Goal: Task Accomplishment & Management: Complete application form

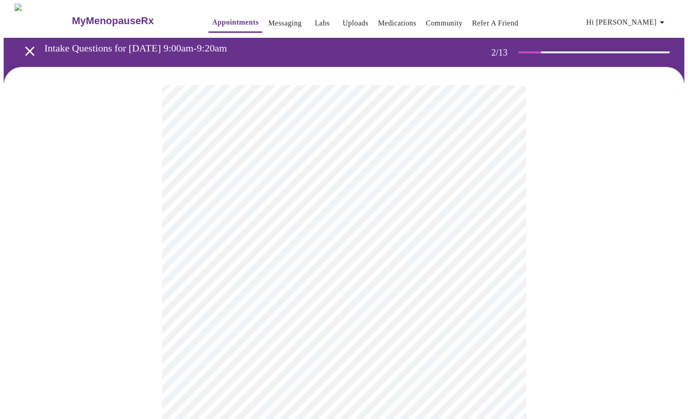
scroll to position [90, 0]
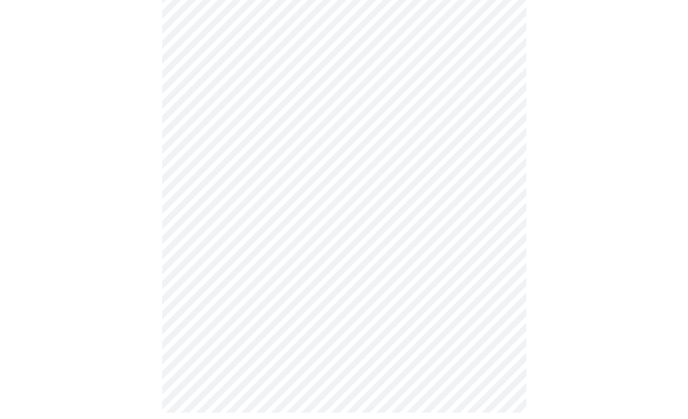
click at [272, 96] on body "MyMenopauseRx Appointments Messaging Labs Uploads Medications Community Refer a…" at bounding box center [344, 172] width 681 height 517
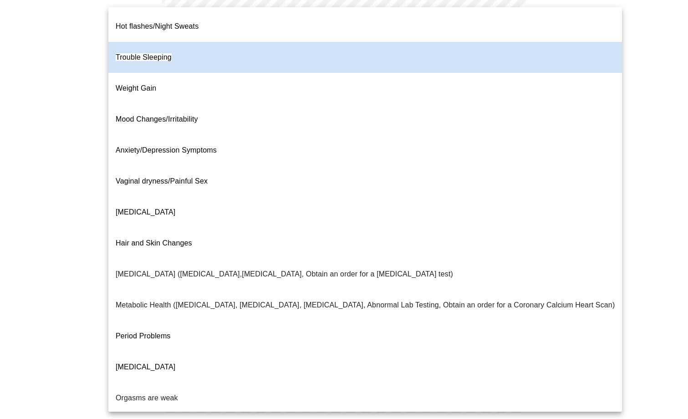
click at [621, 95] on div at bounding box center [344, 209] width 688 height 419
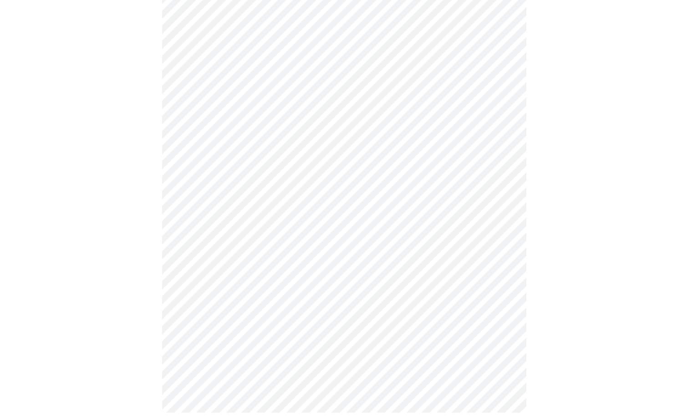
scroll to position [0, 0]
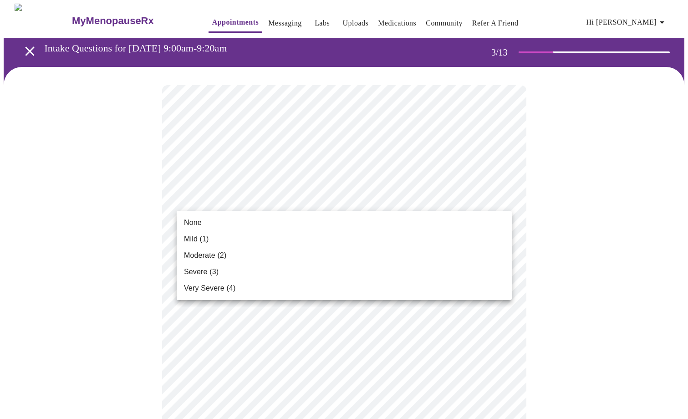
click at [409, 227] on li "None" at bounding box center [344, 222] width 335 height 16
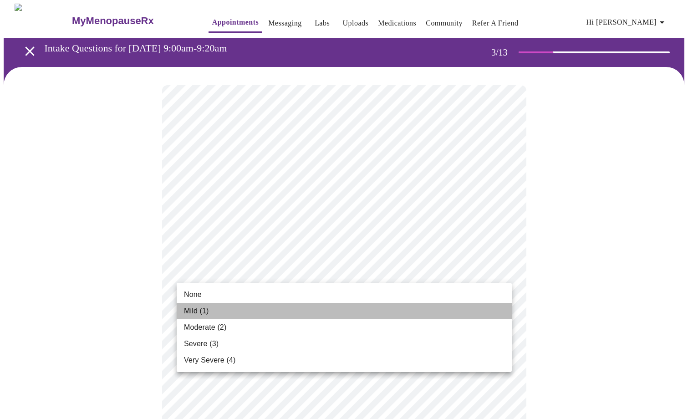
click at [444, 303] on li "Mild (1)" at bounding box center [344, 311] width 335 height 16
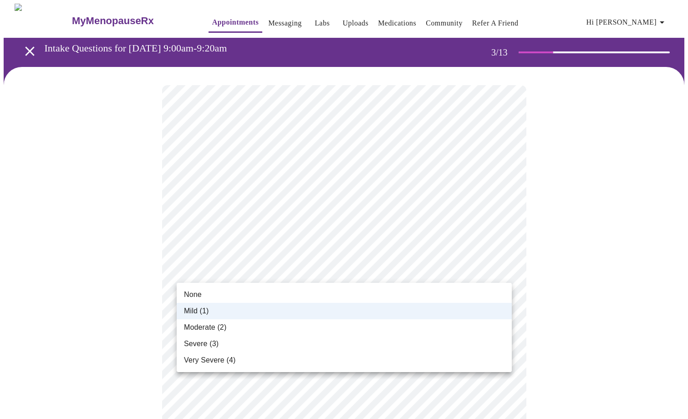
click at [546, 248] on div at bounding box center [344, 209] width 688 height 419
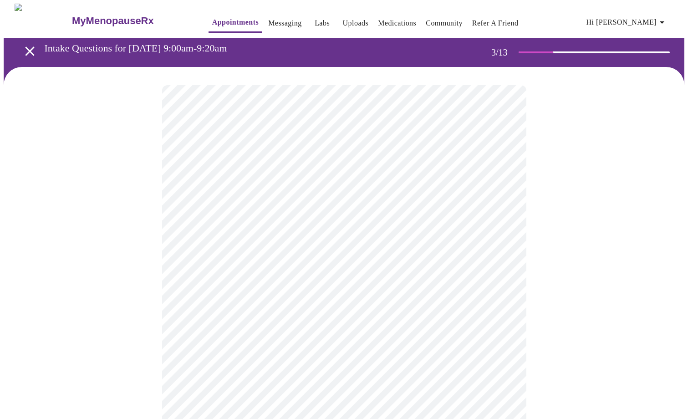
scroll to position [130, 0]
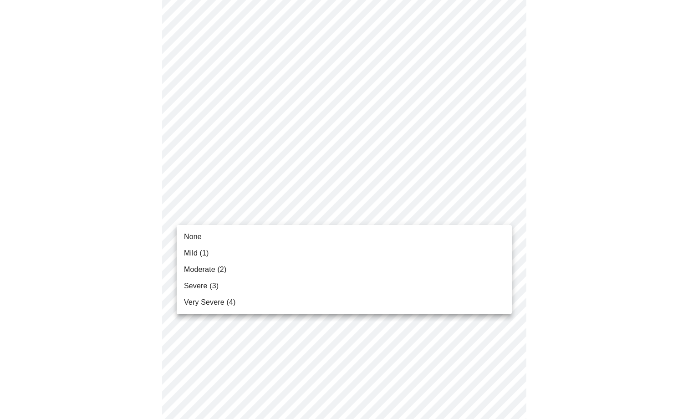
click at [365, 297] on li "Very Severe (4)" at bounding box center [344, 302] width 335 height 16
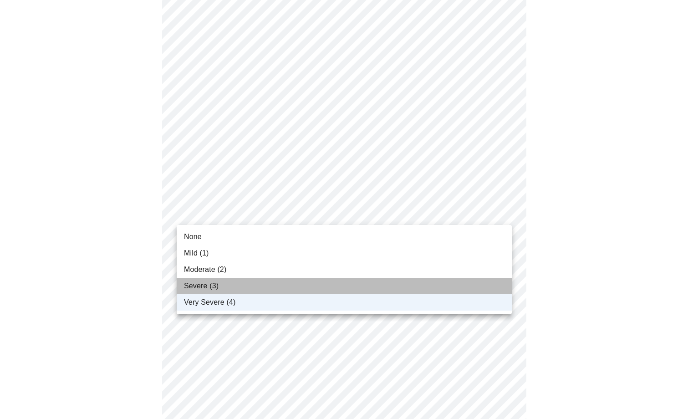
click at [387, 286] on li "Severe (3)" at bounding box center [344, 286] width 335 height 16
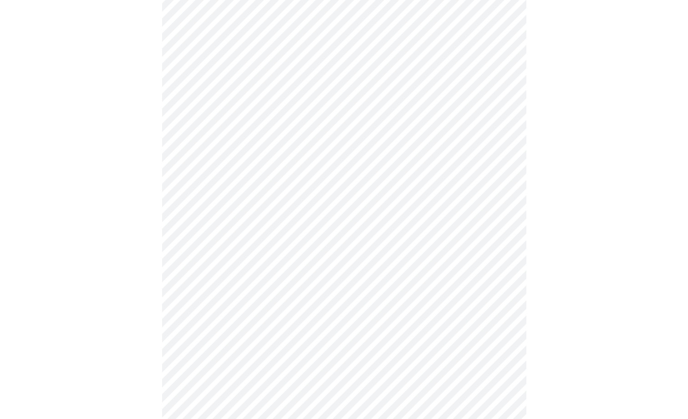
scroll to position [208, 0]
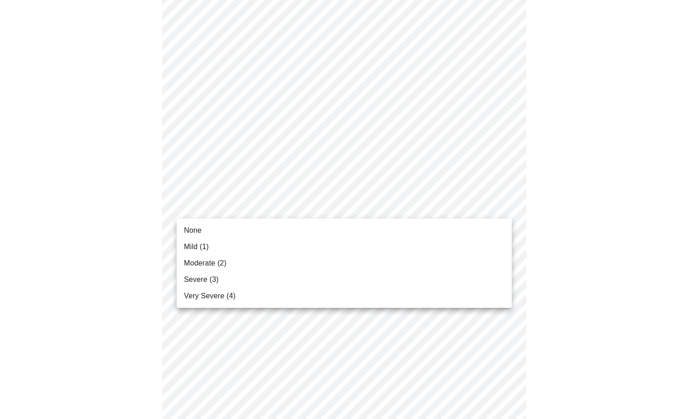
click at [491, 206] on body "MyMenopauseRx Appointments Messaging Labs Uploads Medications Community Refer a…" at bounding box center [344, 382] width 681 height 1173
click at [456, 270] on li "Moderate (2)" at bounding box center [344, 263] width 335 height 16
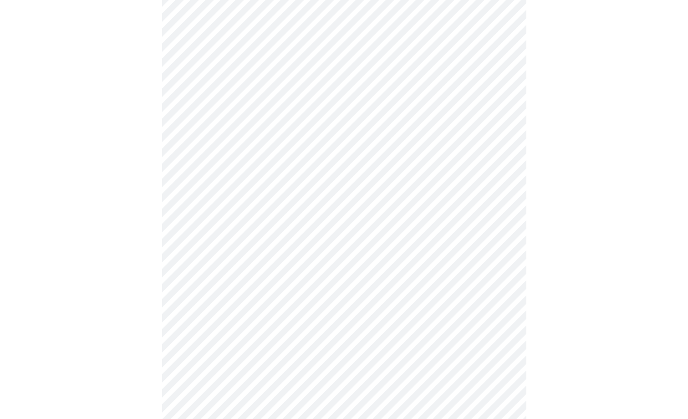
scroll to position [265, 0]
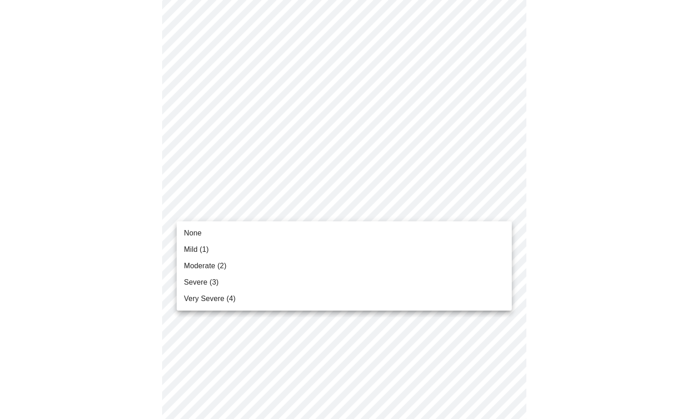
click at [469, 201] on body "MyMenopauseRx Appointments Messaging Labs Uploads Medications Community Refer a…" at bounding box center [344, 319] width 681 height 1160
click at [438, 268] on li "Moderate (2)" at bounding box center [344, 266] width 335 height 16
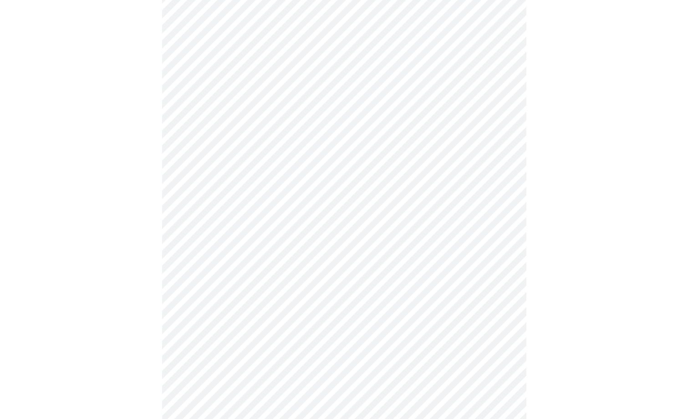
scroll to position [341, 0]
click at [411, 188] on body "MyMenopauseRx Appointments Messaging Labs Uploads Medications Community Refer a…" at bounding box center [344, 236] width 681 height 1147
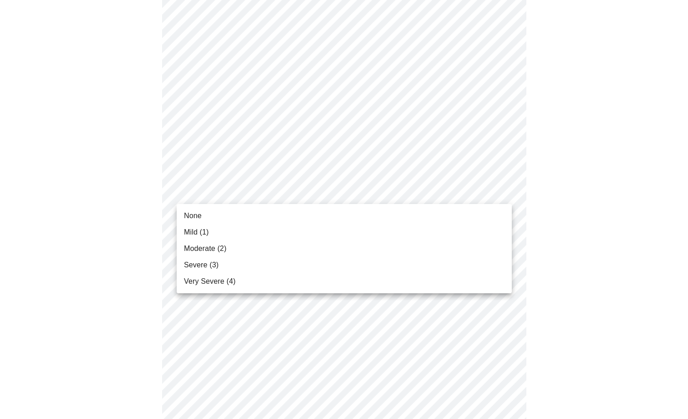
click at [390, 249] on li "Moderate (2)" at bounding box center [344, 248] width 335 height 16
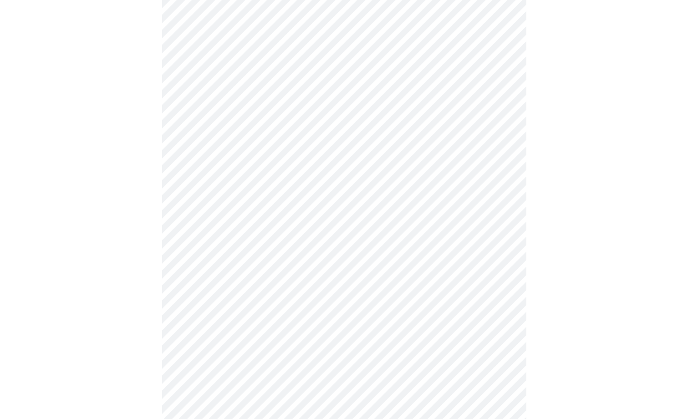
click at [388, 138] on body "MyMenopauseRx Appointments Messaging Labs Uploads Medications Community Refer a…" at bounding box center [344, 230] width 681 height 1135
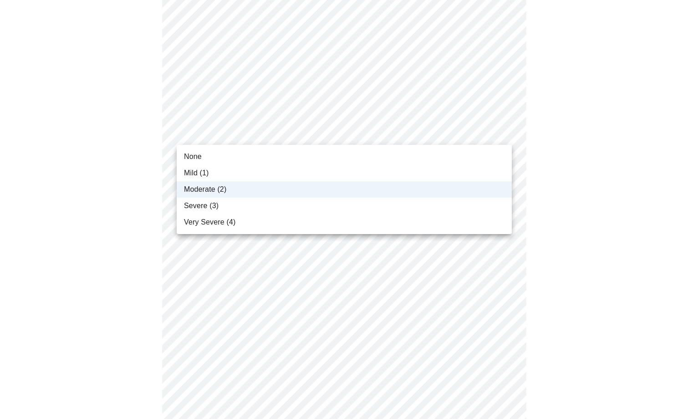
click at [462, 202] on li "Severe (3)" at bounding box center [344, 206] width 335 height 16
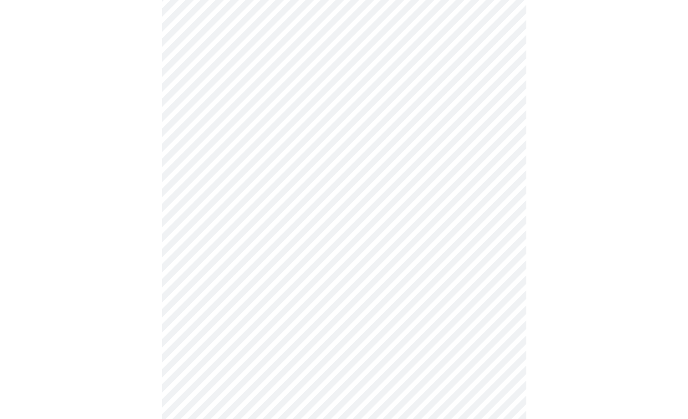
scroll to position [434, 0]
click at [417, 171] on body "MyMenopauseRx Appointments Messaging Labs Uploads Medications Community Refer a…" at bounding box center [344, 136] width 681 height 1135
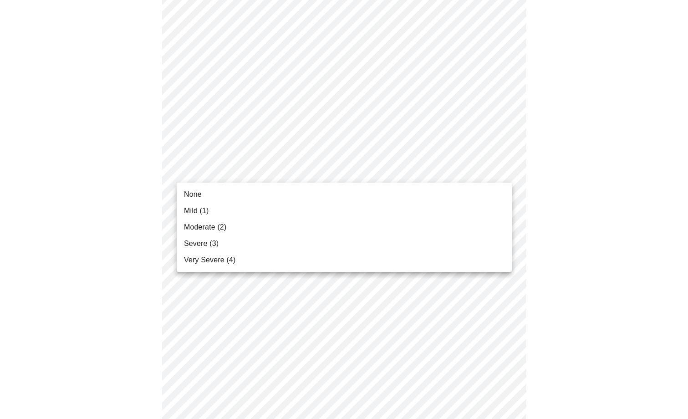
click at [394, 234] on li "Moderate (2)" at bounding box center [344, 227] width 335 height 16
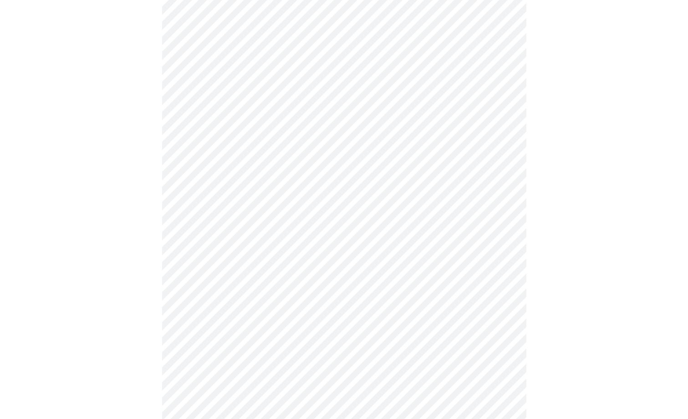
scroll to position [502, 0]
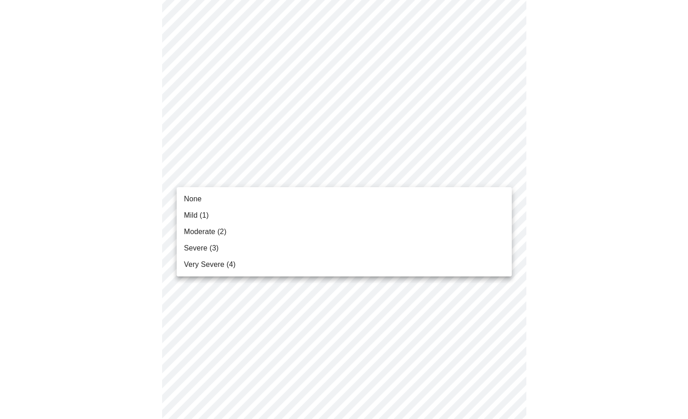
click at [402, 179] on body "MyMenopauseRx Appointments Messaging Labs Uploads Medications Community Refer a…" at bounding box center [344, 63] width 681 height 1122
click at [395, 219] on li "Mild (1)" at bounding box center [344, 215] width 335 height 16
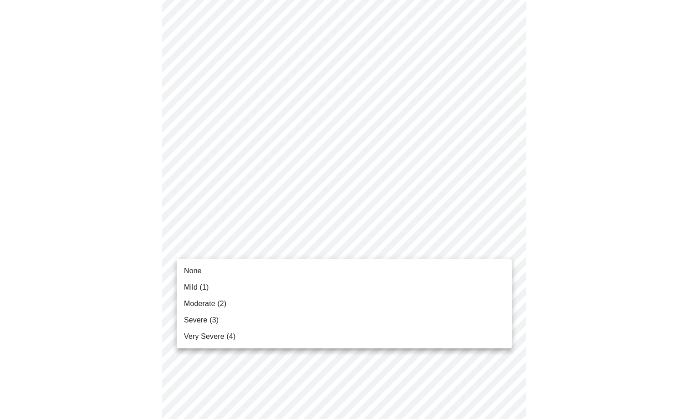
click at [424, 243] on body "MyMenopauseRx Appointments Messaging Labs Uploads Medications Community Refer a…" at bounding box center [344, 56] width 681 height 1109
click at [409, 279] on li "Mild (1)" at bounding box center [344, 287] width 335 height 16
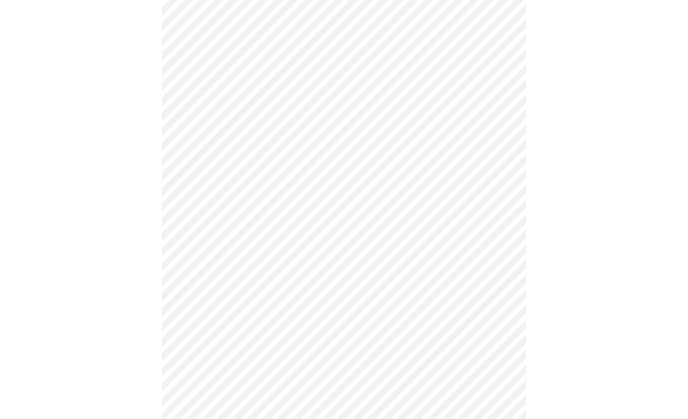
scroll to position [537, 0]
click at [428, 206] on body "MyMenopauseRx Appointments Messaging Labs Uploads Medications Community Refer a…" at bounding box center [344, 15] width 681 height 1096
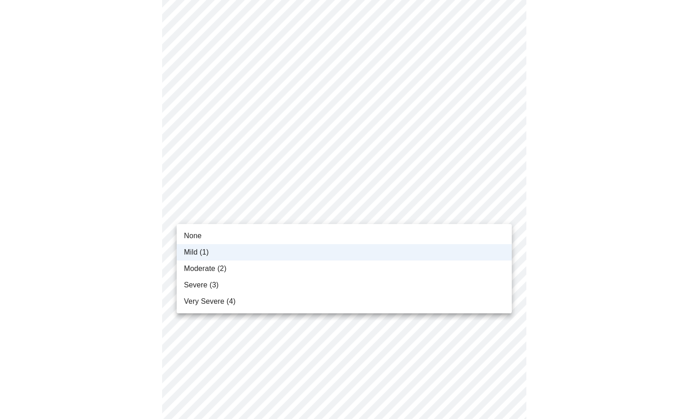
click at [409, 235] on li "None" at bounding box center [344, 236] width 335 height 16
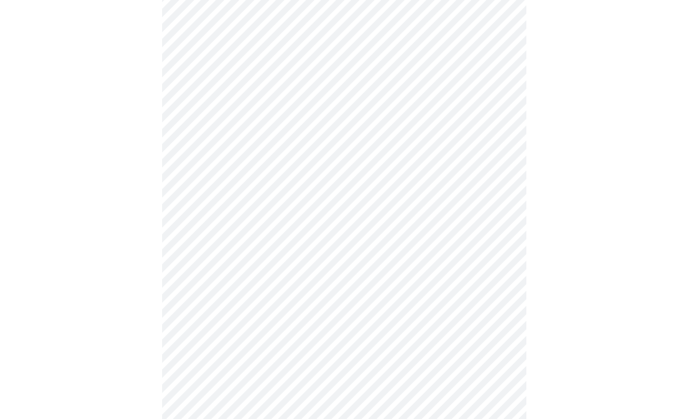
scroll to position [656, 0]
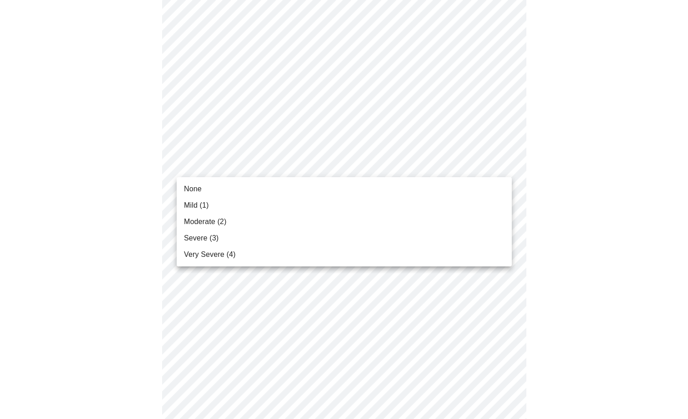
click at [374, 185] on li "None" at bounding box center [344, 189] width 335 height 16
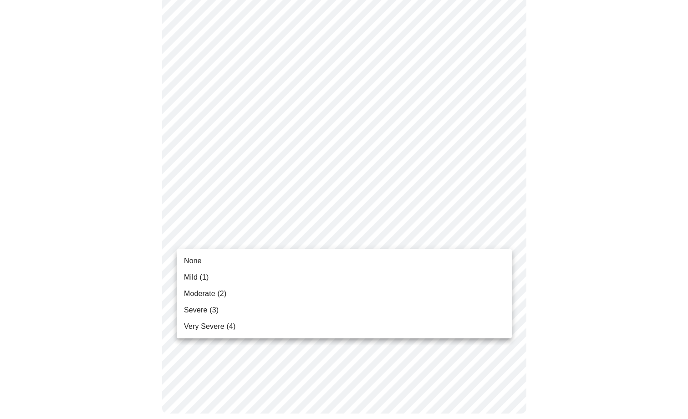
click at [417, 259] on li "None" at bounding box center [344, 261] width 335 height 16
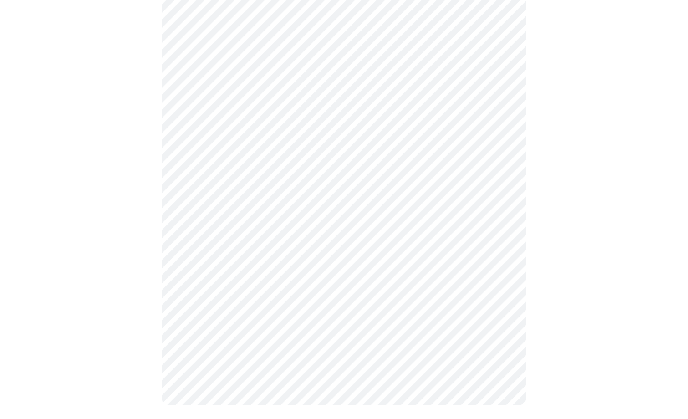
scroll to position [0, 0]
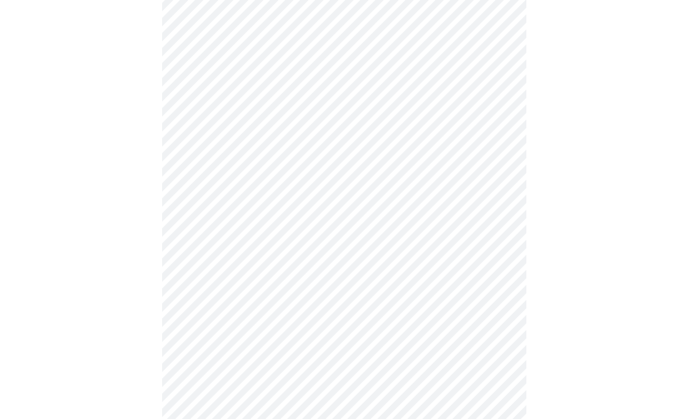
scroll to position [370, 0]
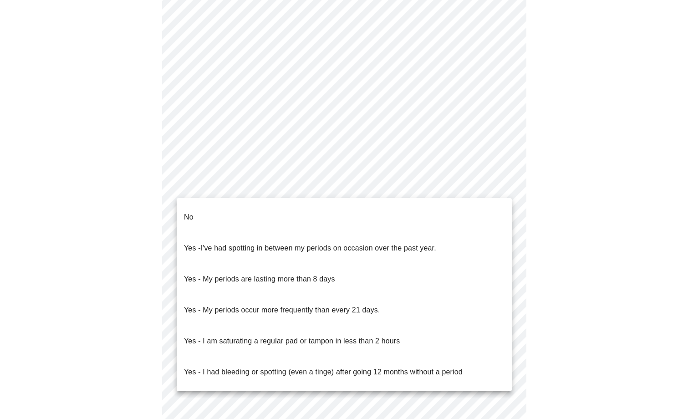
click at [305, 191] on body "MyMenopauseRx Appointments Messaging Labs Uploads Medications Community Refer a…" at bounding box center [344, 83] width 681 height 899
click at [301, 244] on span "I've had spotting in between my periods on occasion over the past year." at bounding box center [318, 248] width 235 height 8
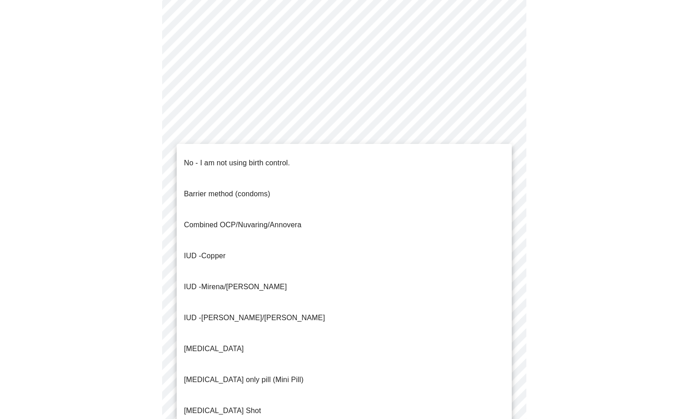
click at [319, 252] on body "MyMenopauseRx Appointments Messaging Labs Uploads Medications Community Refer a…" at bounding box center [344, 80] width 681 height 893
click at [299, 156] on li "No - I am not using birth control." at bounding box center [344, 163] width 335 height 31
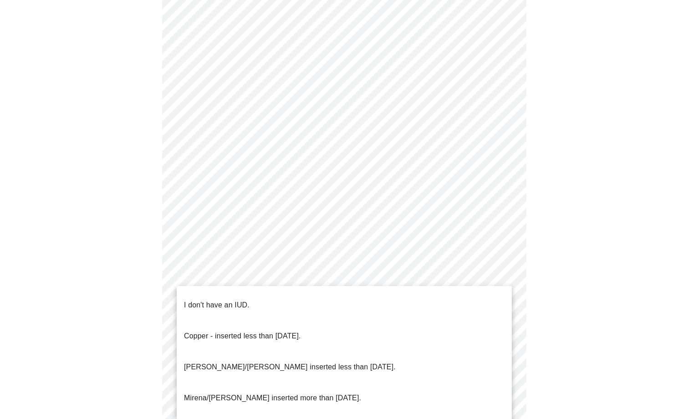
click at [317, 324] on body "MyMenopauseRx Appointments Messaging Labs Uploads Medications Community Refer a…" at bounding box center [344, 78] width 681 height 888
click at [284, 298] on li "I don't have an IUD." at bounding box center [344, 305] width 335 height 31
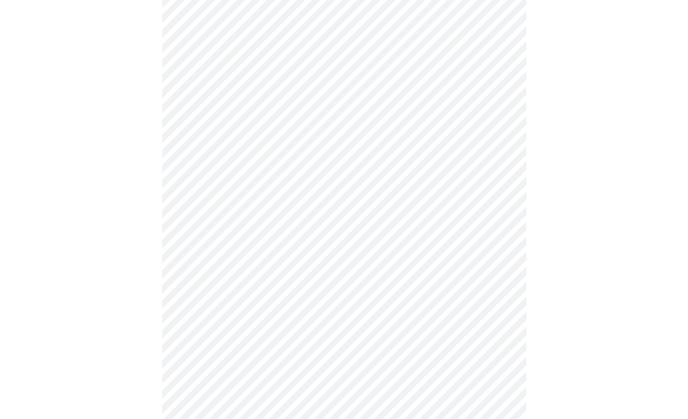
scroll to position [463, 0]
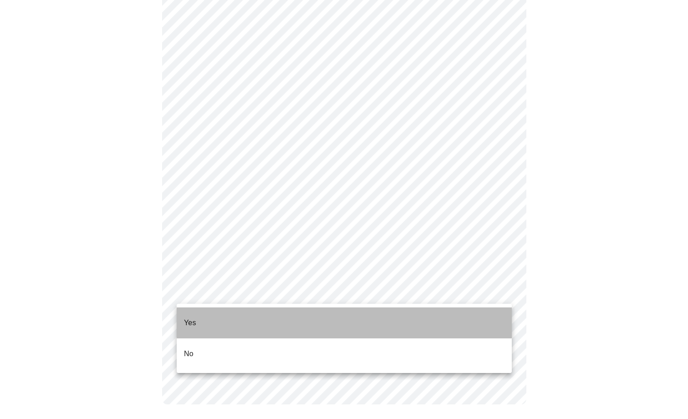
click at [289, 317] on li "Yes" at bounding box center [344, 322] width 335 height 31
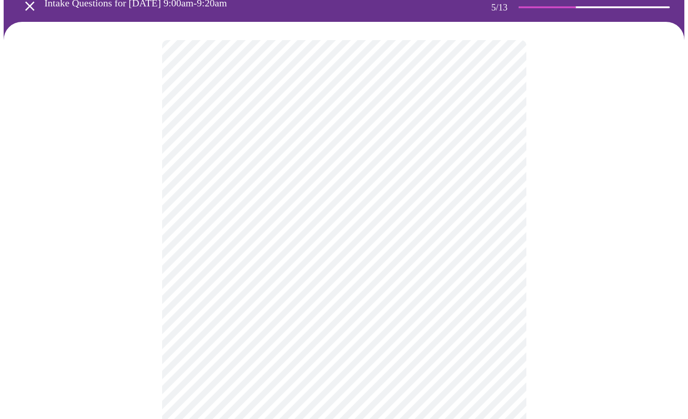
scroll to position [66, 0]
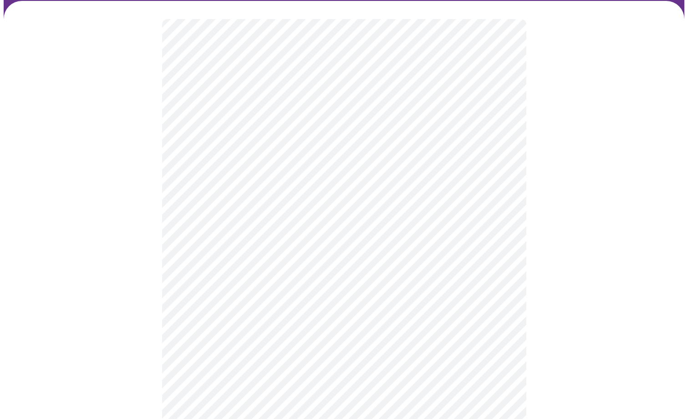
click at [502, 248] on body "MyMenopauseRx Appointments Messaging Labs Uploads Medications Community Refer a…" at bounding box center [344, 274] width 681 height 673
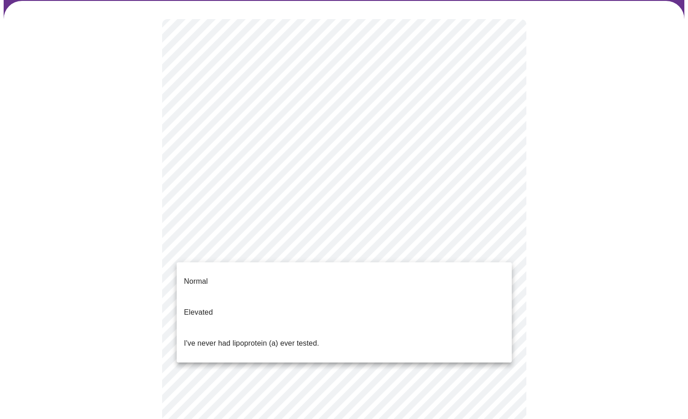
click at [465, 328] on li "I've never had lipoprotein (a) ever tested." at bounding box center [344, 343] width 335 height 31
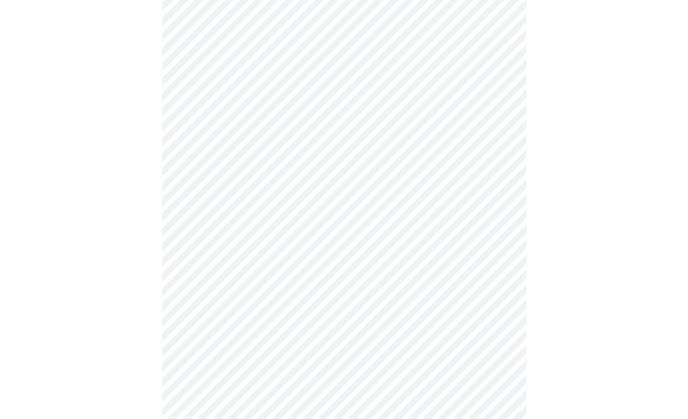
scroll to position [2248, 0]
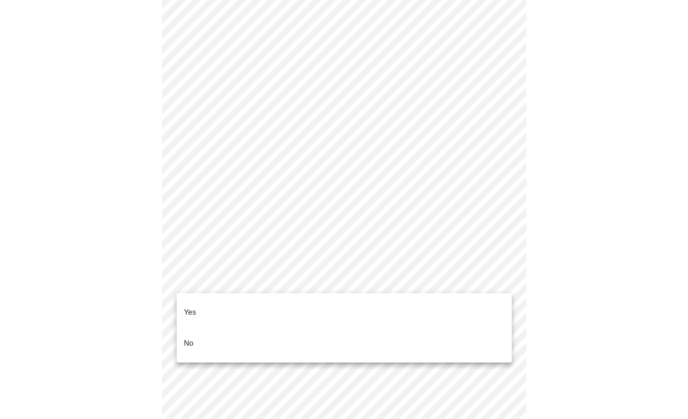
click at [216, 332] on li "No" at bounding box center [344, 343] width 335 height 31
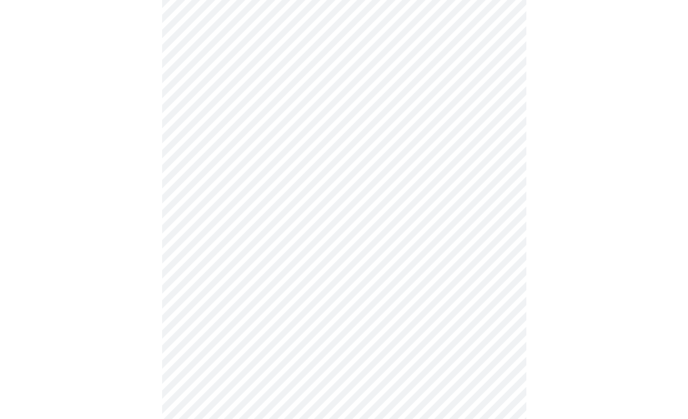
scroll to position [731, 0]
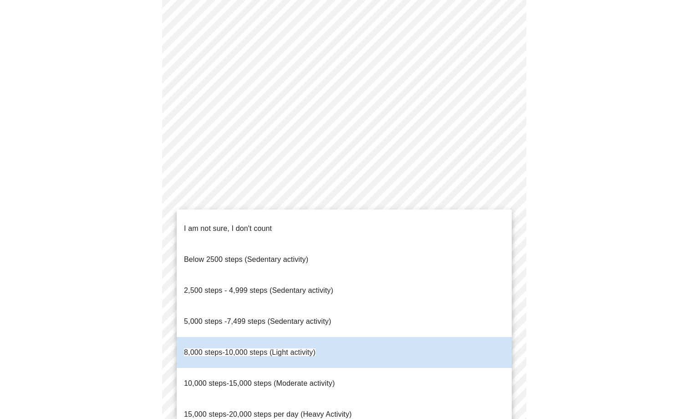
click at [441, 107] on div at bounding box center [344, 209] width 688 height 419
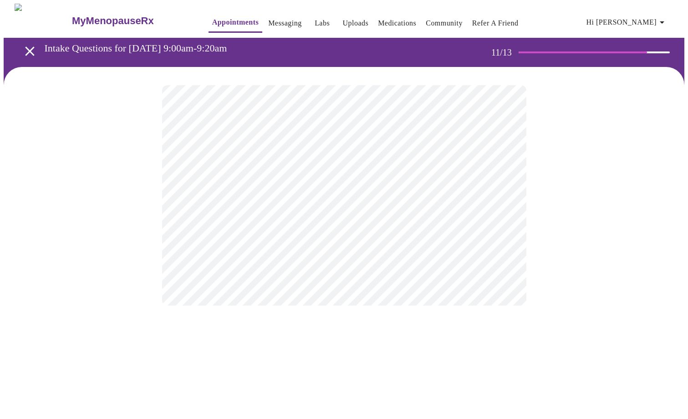
scroll to position [0, 0]
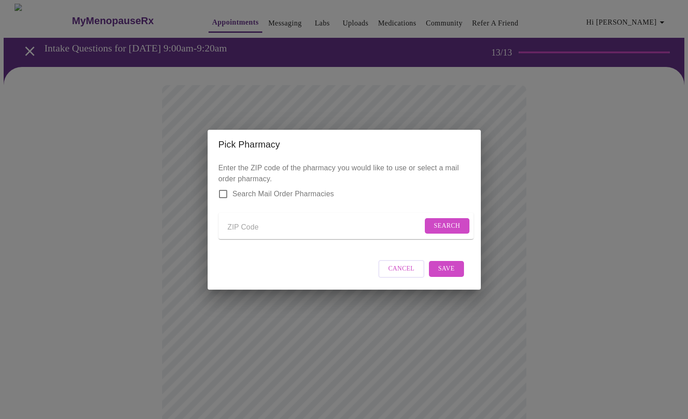
click at [240, 227] on input "Send a message to your care team" at bounding box center [325, 227] width 195 height 15
type input "60510"
click at [448, 222] on span "Search" at bounding box center [447, 225] width 26 height 11
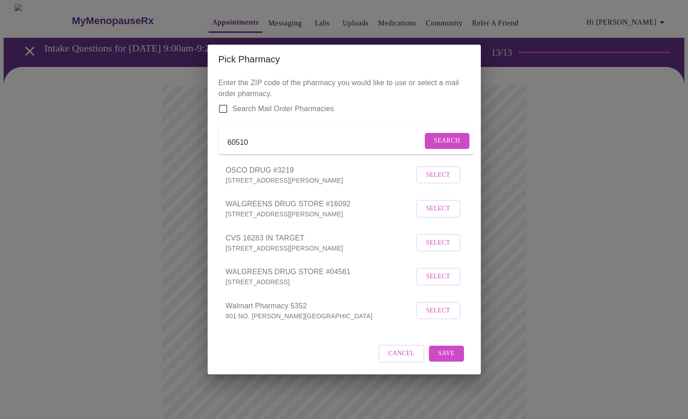
click at [435, 214] on span "Select" at bounding box center [438, 208] width 24 height 11
click at [450, 359] on span "Save" at bounding box center [446, 352] width 16 height 11
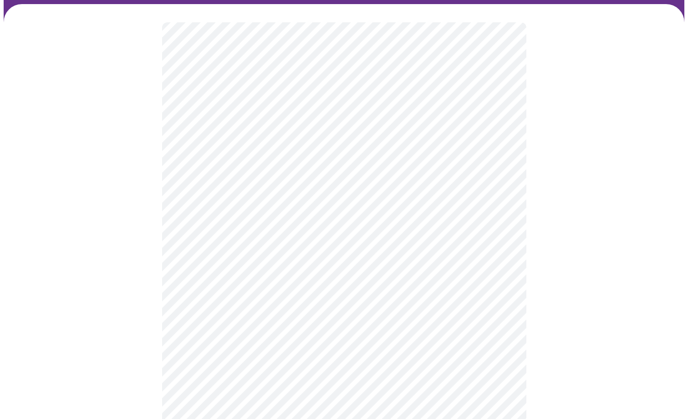
scroll to position [38, 0]
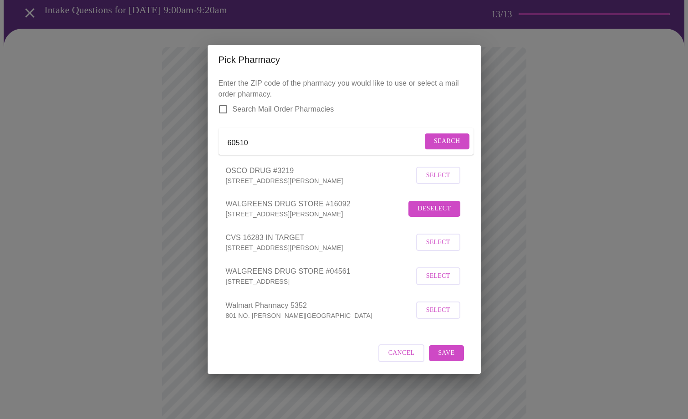
click at [429, 316] on span "Select" at bounding box center [438, 310] width 24 height 11
click at [447, 359] on span "Save" at bounding box center [446, 352] width 16 height 11
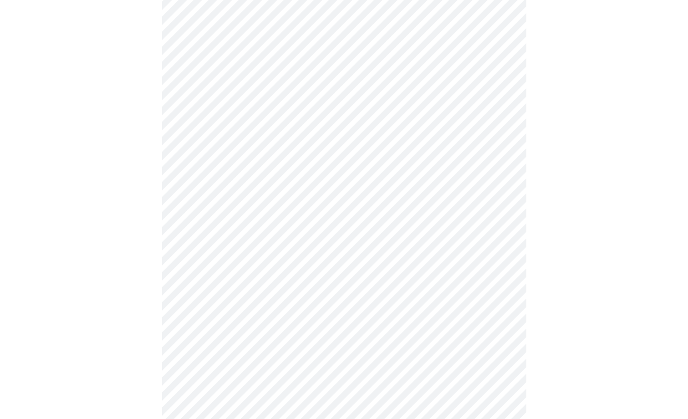
scroll to position [528, 0]
